Goal: Navigation & Orientation: Find specific page/section

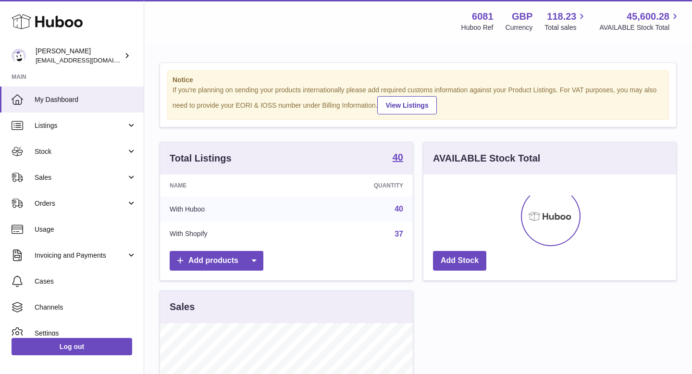
scroll to position [150, 253]
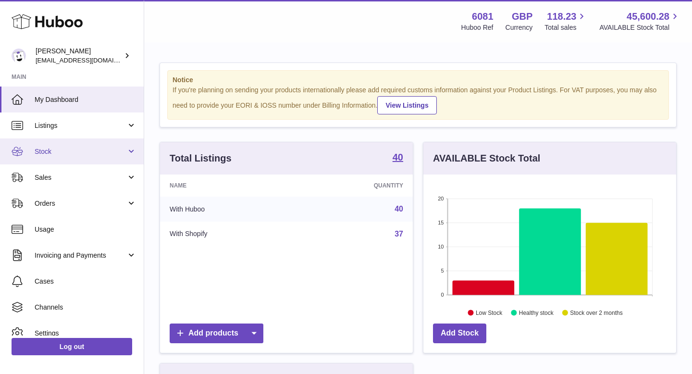
click at [67, 153] on span "Stock" at bounding box center [81, 151] width 92 height 9
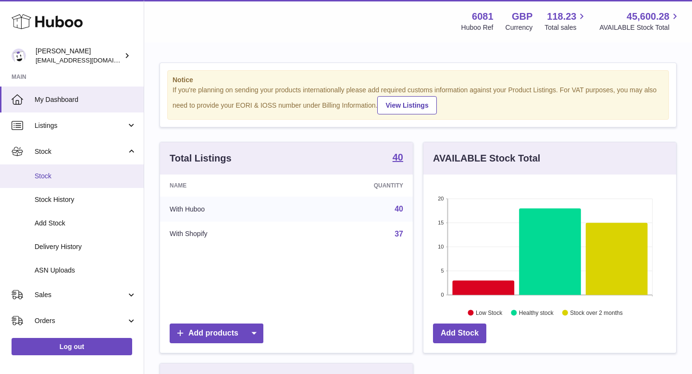
click at [65, 177] on span "Stock" at bounding box center [86, 176] width 102 height 9
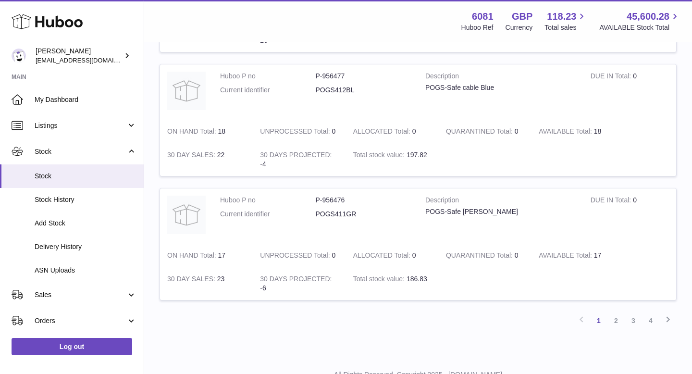
scroll to position [1110, 0]
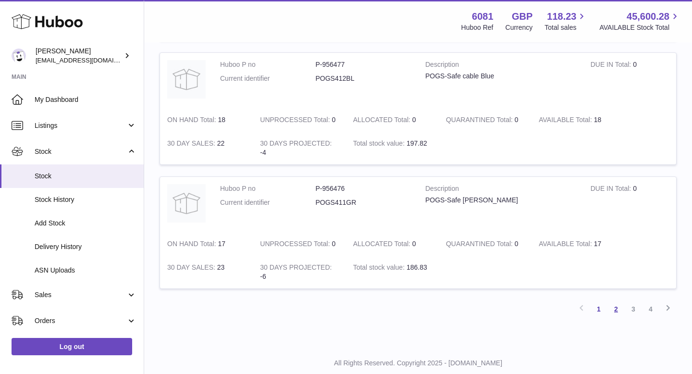
click at [613, 309] on link "2" at bounding box center [616, 308] width 17 height 17
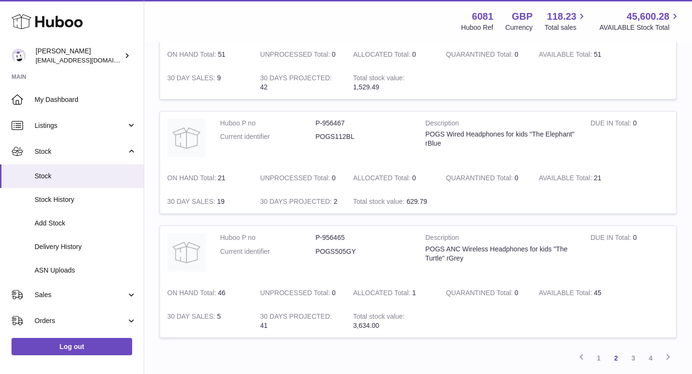
scroll to position [1060, 0]
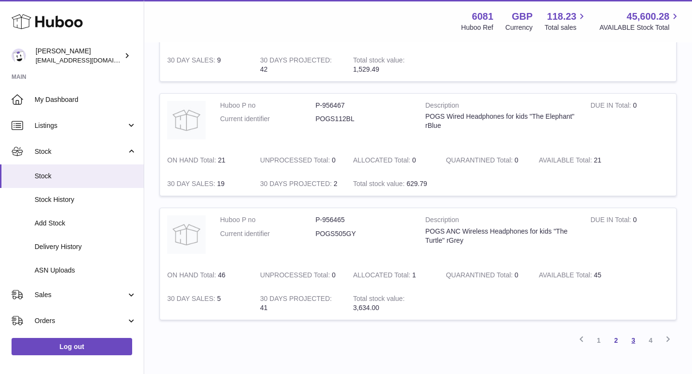
click at [632, 343] on link "3" at bounding box center [633, 340] width 17 height 17
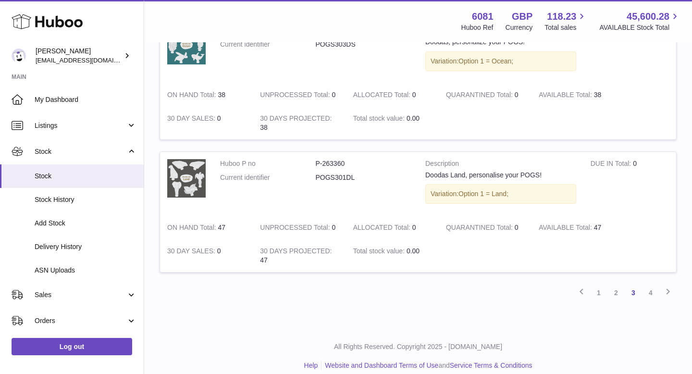
scroll to position [1145, 0]
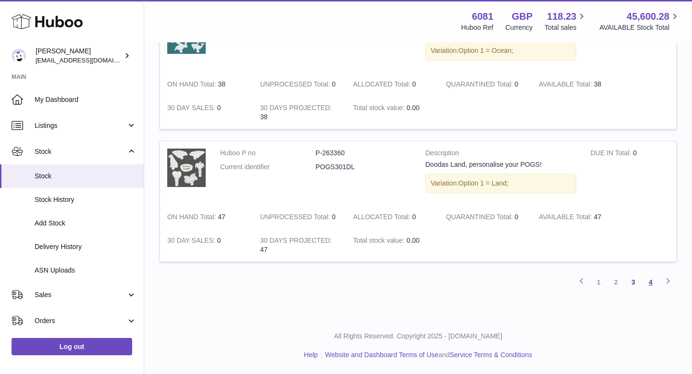
click at [649, 281] on link "4" at bounding box center [650, 282] width 17 height 17
